Goal: Task Accomplishment & Management: Use online tool/utility

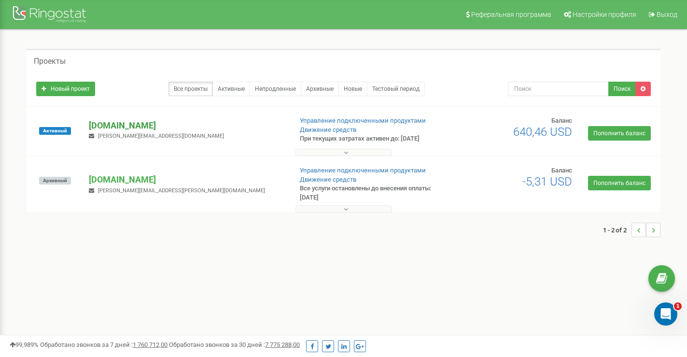
click at [135, 129] on p "[DOMAIN_NAME]" at bounding box center [186, 125] width 195 height 13
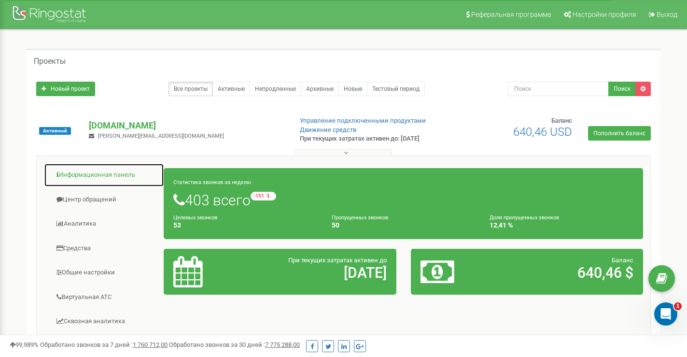
click at [110, 174] on link "Информационная панель" at bounding box center [104, 175] width 120 height 24
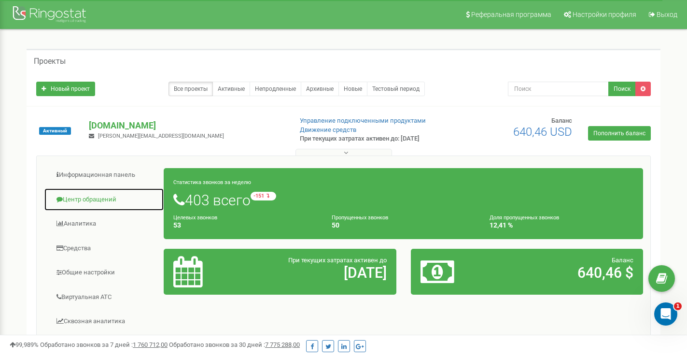
click at [78, 194] on link "Центр обращений" at bounding box center [104, 200] width 120 height 24
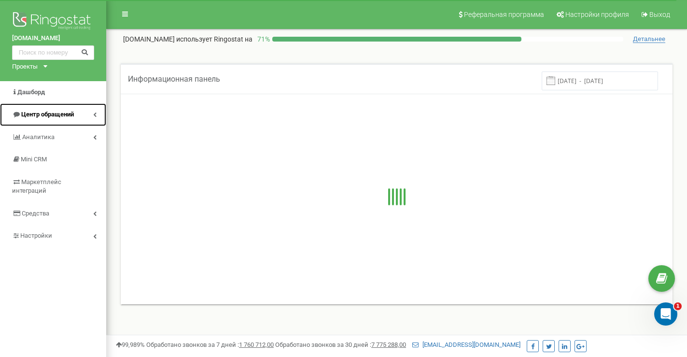
click at [55, 115] on span "Центр обращений" at bounding box center [47, 114] width 53 height 7
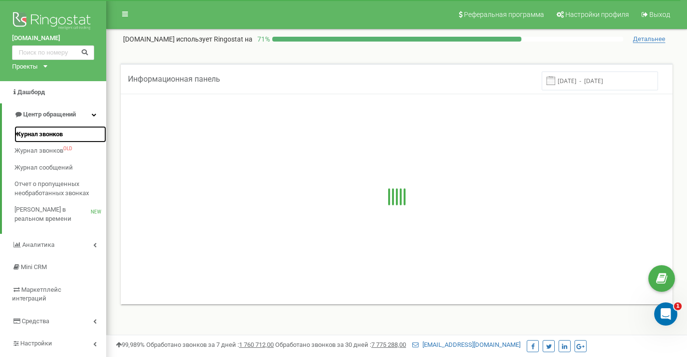
click at [46, 134] on span "Журнал звонков" at bounding box center [38, 134] width 48 height 9
